Goal: Task Accomplishment & Management: Complete application form

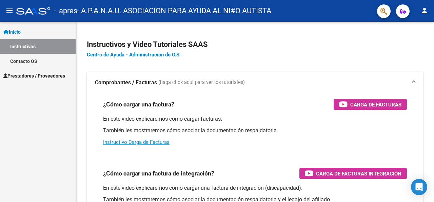
click at [35, 47] on link "Instructivos" at bounding box center [38, 46] width 76 height 15
click at [53, 79] on link "Prestadores / Proveedores" at bounding box center [38, 75] width 76 height 15
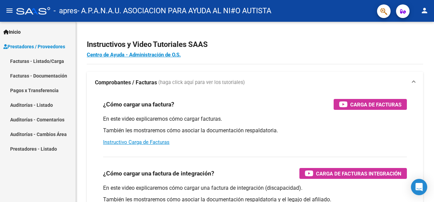
click at [47, 57] on link "Facturas - Listado/Carga" at bounding box center [38, 61] width 76 height 15
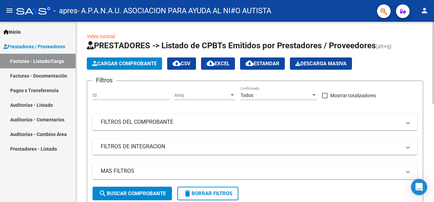
click at [126, 64] on span "Cargar Comprobante" at bounding box center [124, 63] width 64 height 6
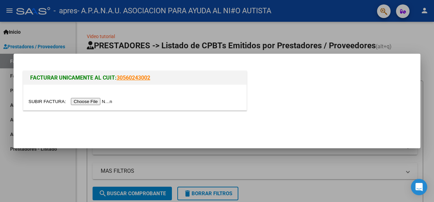
click at [88, 100] on input "file" at bounding box center [71, 101] width 86 height 7
click at [96, 100] on input "file" at bounding box center [71, 101] width 86 height 7
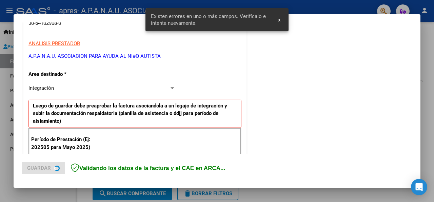
scroll to position [165, 0]
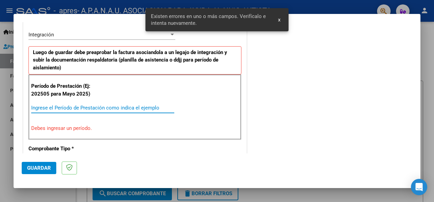
click at [55, 108] on input "Ingrese el Período de Prestación como indica el ejemplo" at bounding box center [102, 107] width 143 height 6
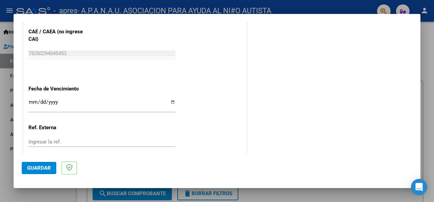
scroll to position [441, 0]
type input "202508"
click at [171, 101] on input "Ingresar la fecha" at bounding box center [101, 103] width 147 height 11
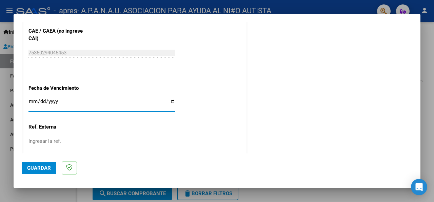
type input "[DATE]"
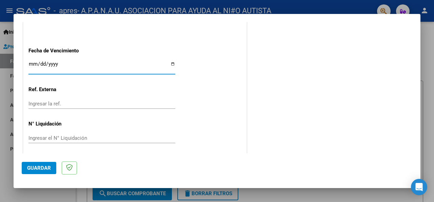
scroll to position [480, 0]
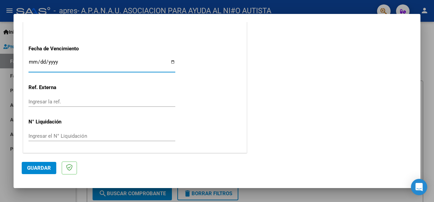
click at [34, 169] on span "Guardar" at bounding box center [39, 168] width 24 height 6
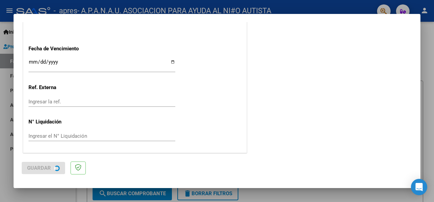
scroll to position [0, 0]
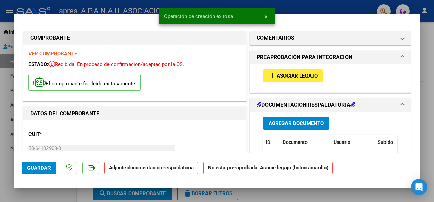
click at [288, 76] on span "Asociar Legajo" at bounding box center [297, 76] width 41 height 6
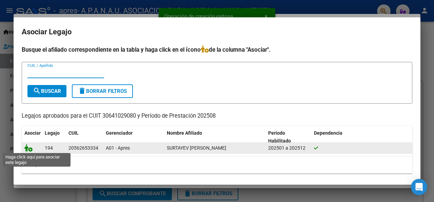
click at [27, 147] on icon at bounding box center [28, 147] width 8 height 7
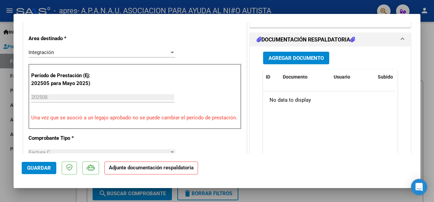
scroll to position [102, 0]
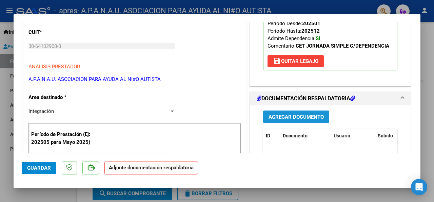
click at [280, 118] on span "Agregar Documento" at bounding box center [296, 117] width 55 height 6
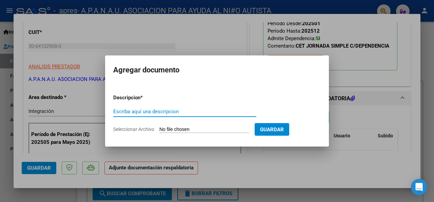
click at [140, 111] on input "Escriba aquí una descripcion" at bounding box center [184, 111] width 143 height 6
type input "planilla asistencia"
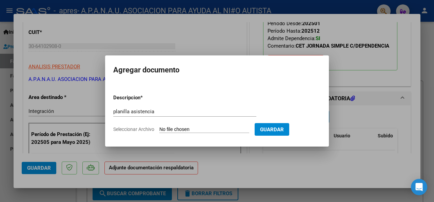
click at [142, 125] on form "Descripcion * planilla asistencia Escriba aquí una descripcion Seleccionar Arch…" at bounding box center [217, 114] width 208 height 50
click at [144, 127] on span "Seleccionar Archivo" at bounding box center [133, 128] width 41 height 5
click at [159, 127] on input "Seleccionar Archivo" at bounding box center [204, 129] width 90 height 6
type input "C:\fakepath\[GEOGRAPHIC_DATA] [DATE].pdf"
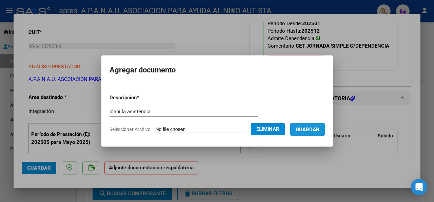
click at [309, 129] on span "Guardar" at bounding box center [308, 129] width 24 height 6
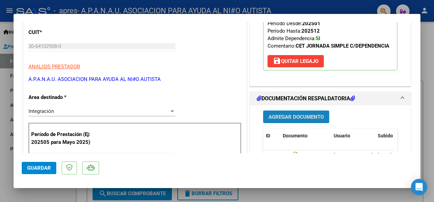
click at [282, 116] on span "Agregar Documento" at bounding box center [296, 117] width 55 height 6
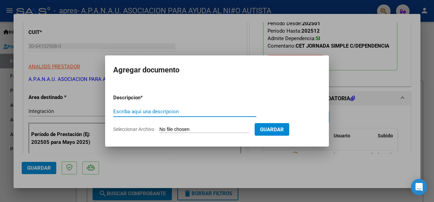
click at [155, 111] on input "Escriba aquí una descripcion" at bounding box center [184, 111] width 143 height 6
type input "autorizacion"
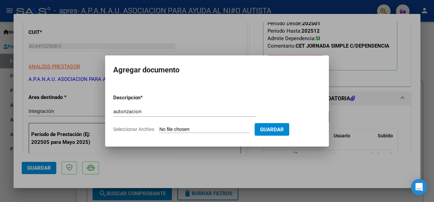
click at [144, 130] on span "Seleccionar Archivo" at bounding box center [133, 128] width 41 height 5
click at [159, 130] on input "Seleccionar Archivo" at bounding box center [204, 129] width 90 height 6
type input "C:\fakepath\AUTORIZACION SURTAYEV (1) (3).jpg"
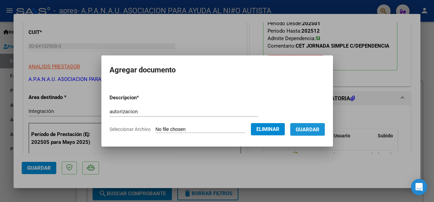
click at [306, 130] on span "Guardar" at bounding box center [308, 129] width 24 height 6
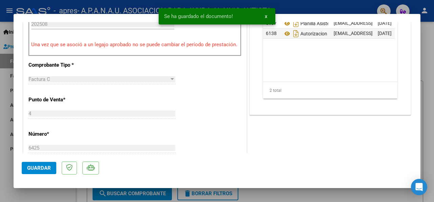
scroll to position [237, 0]
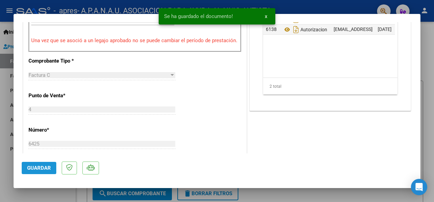
click at [35, 168] on span "Guardar" at bounding box center [39, 168] width 24 height 6
click at [266, 15] on span "x" at bounding box center [266, 16] width 2 height 6
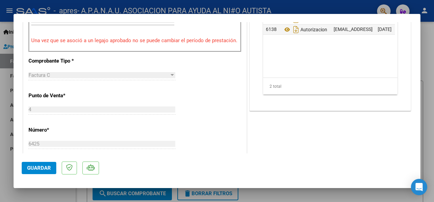
click at [232, 9] on div at bounding box center [217, 101] width 434 height 202
type input "$ 0,00"
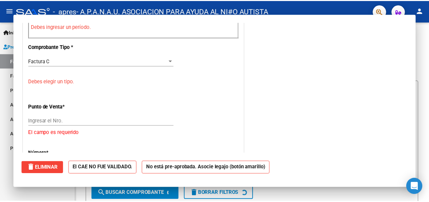
scroll to position [224, 0]
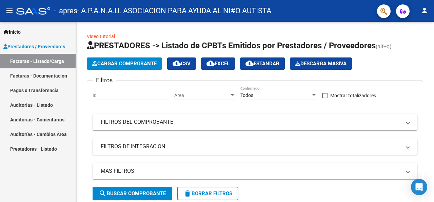
click at [424, 9] on mat-icon "person" at bounding box center [425, 10] width 8 height 8
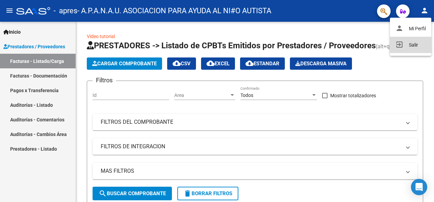
click at [418, 44] on button "exit_to_app Salir" at bounding box center [410, 45] width 41 height 16
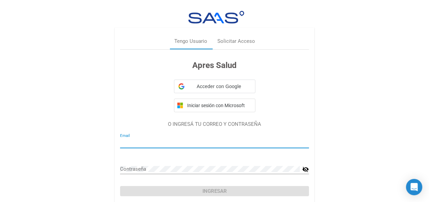
type input "[EMAIL_ADDRESS][DOMAIN_NAME]"
